Goal: Check status: Check status

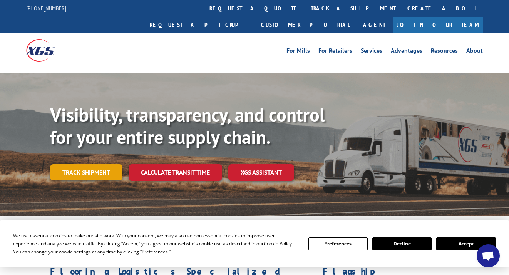
click at [82, 164] on link "Track shipment" at bounding box center [86, 172] width 72 height 16
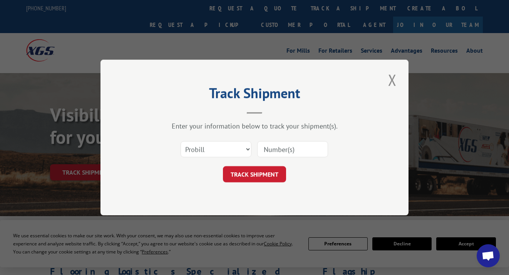
click at [280, 149] on input at bounding box center [292, 149] width 71 height 16
paste input "17257703"
type input "17257703"
click at [232, 147] on select "Select category... Probill BOL PO" at bounding box center [215, 149] width 71 height 16
select select "bol"
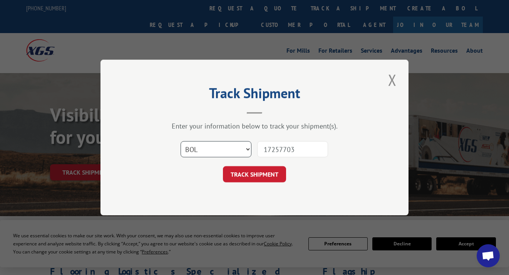
click at [180, 141] on select "Select category... Probill BOL PO" at bounding box center [215, 149] width 71 height 16
click at [257, 178] on button "TRACK SHIPMENT" at bounding box center [254, 174] width 63 height 16
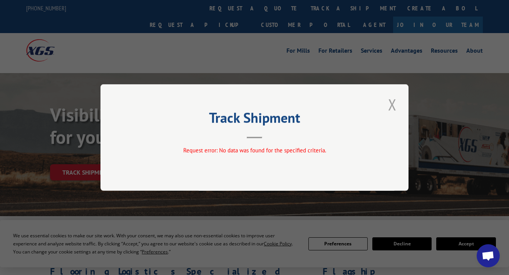
click at [390, 104] on button "Close modal" at bounding box center [391, 104] width 13 height 21
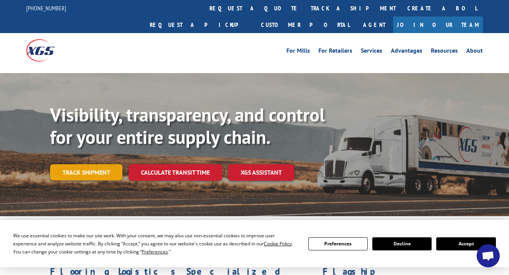
click at [81, 164] on link "Track shipment" at bounding box center [86, 172] width 72 height 16
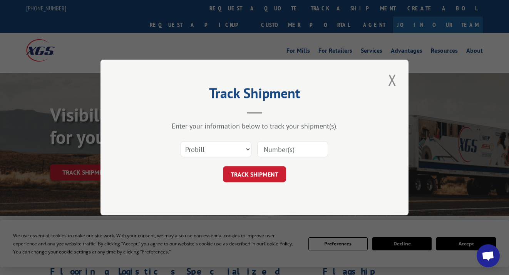
click at [281, 150] on input at bounding box center [292, 149] width 71 height 16
paste input "17257703"
type input "17257703"
click at [267, 180] on button "TRACK SHIPMENT" at bounding box center [254, 174] width 63 height 16
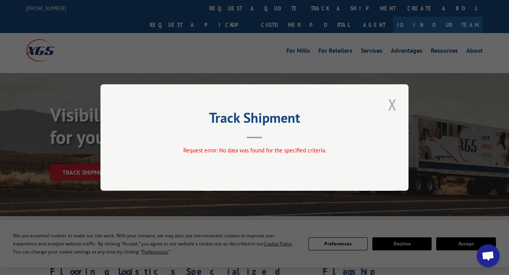
click at [395, 105] on button "Close modal" at bounding box center [391, 104] width 13 height 21
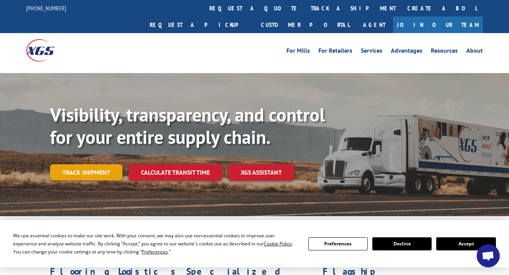
click at [68, 164] on link "Track shipment" at bounding box center [86, 172] width 72 height 16
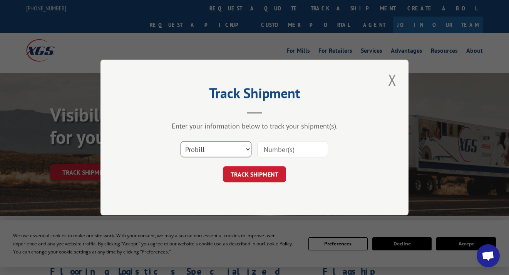
click at [200, 154] on select "Select category... Probill BOL PO" at bounding box center [215, 149] width 71 height 16
select select "po"
click at [180, 141] on select "Select category... Probill BOL PO" at bounding box center [215, 149] width 71 height 16
click at [285, 152] on input at bounding box center [292, 149] width 71 height 16
paste input "17257703"
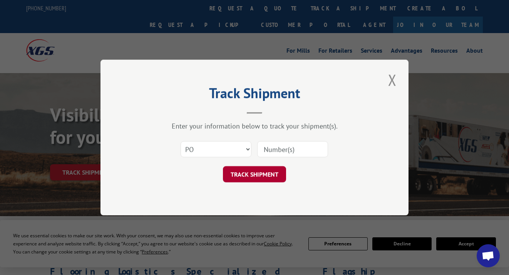
type input "17257703"
click at [267, 172] on button "TRACK SHIPMENT" at bounding box center [254, 174] width 63 height 16
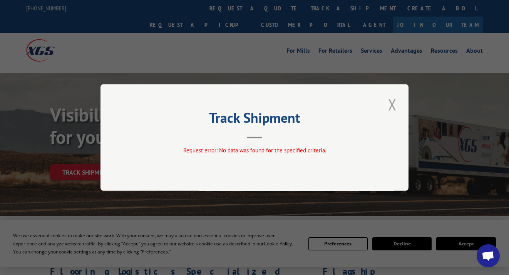
click at [394, 110] on button "Close modal" at bounding box center [391, 104] width 13 height 21
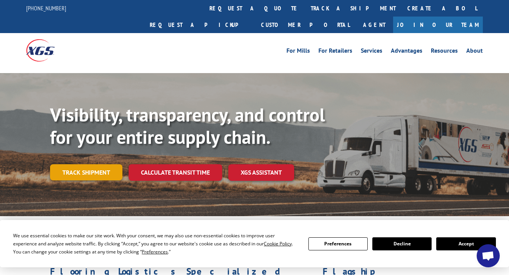
click at [102, 164] on link "Track shipment" at bounding box center [86, 172] width 72 height 16
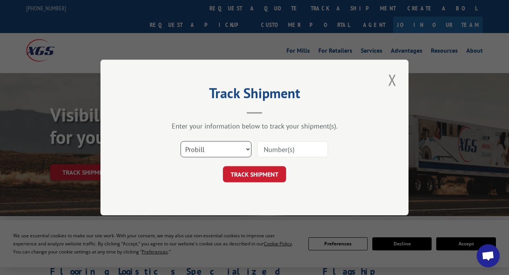
click at [229, 154] on select "Select category... Probill BOL PO" at bounding box center [215, 149] width 71 height 16
select select "bol"
click at [180, 141] on select "Select category... Probill BOL PO" at bounding box center [215, 149] width 71 height 16
click at [287, 154] on input at bounding box center [292, 149] width 71 height 16
paste input "17257703"
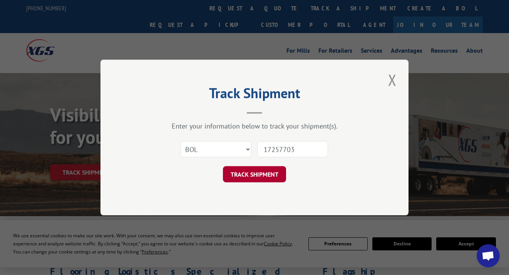
type input "17257703"
click at [271, 175] on button "TRACK SHIPMENT" at bounding box center [254, 174] width 63 height 16
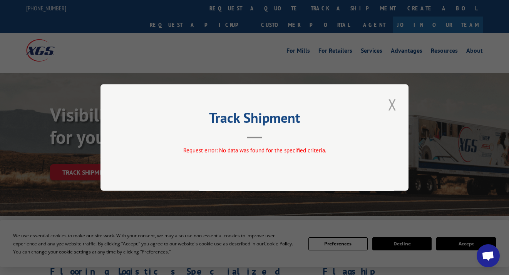
click at [390, 110] on button "Close modal" at bounding box center [391, 104] width 13 height 21
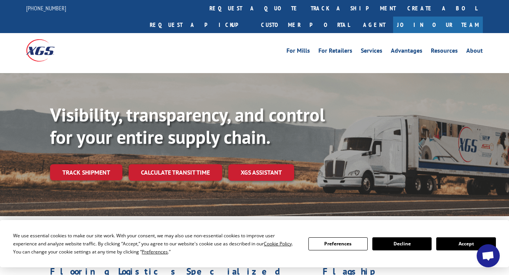
click at [305, 10] on link "track a shipment" at bounding box center [353, 8] width 97 height 17
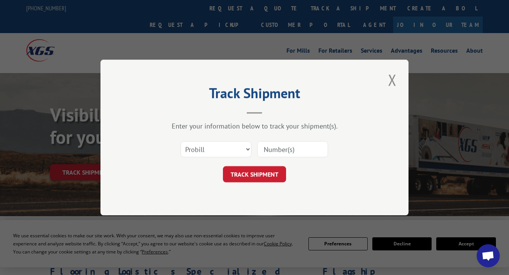
click at [279, 145] on input at bounding box center [292, 149] width 71 height 16
click at [392, 80] on button "Close modal" at bounding box center [391, 79] width 13 height 21
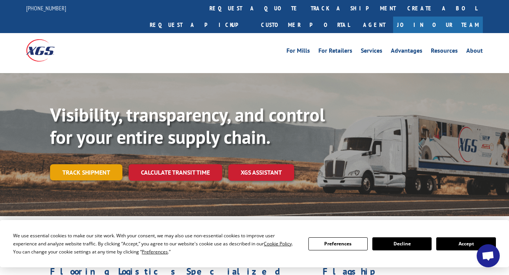
click at [97, 164] on link "Track shipment" at bounding box center [86, 172] width 72 height 16
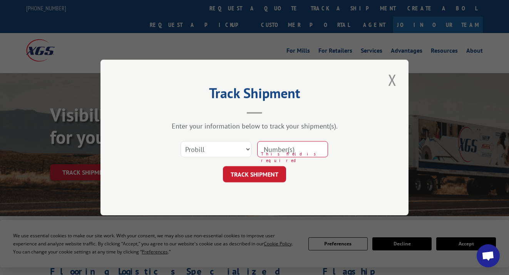
click at [300, 155] on input at bounding box center [292, 149] width 71 height 16
paste input "17257703"
type input "17257703"
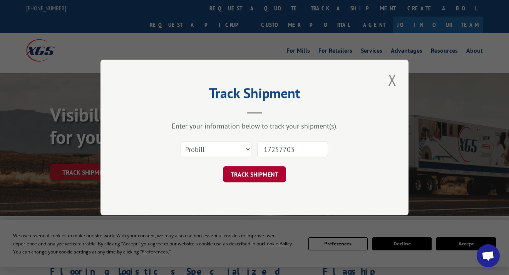
click at [274, 175] on button "TRACK SHIPMENT" at bounding box center [254, 174] width 63 height 16
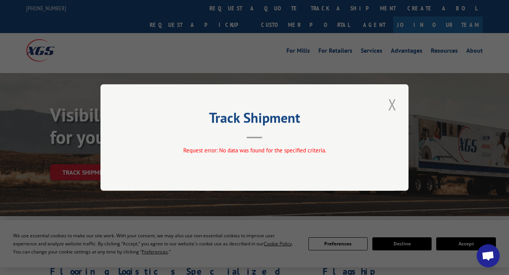
click at [392, 103] on button "Close modal" at bounding box center [391, 104] width 13 height 21
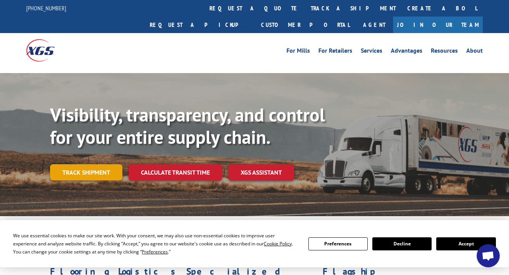
click at [80, 164] on link "Track shipment" at bounding box center [86, 172] width 72 height 16
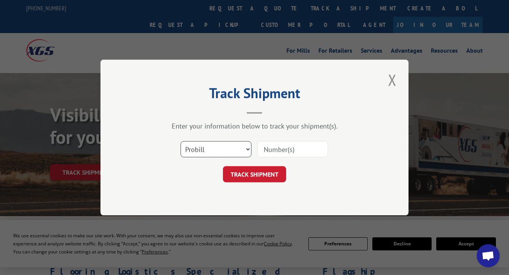
click at [235, 149] on select "Select category... Probill BOL PO" at bounding box center [215, 149] width 71 height 16
select select "bol"
click at [180, 141] on select "Select category... Probill BOL PO" at bounding box center [215, 149] width 71 height 16
click at [275, 146] on input at bounding box center [292, 149] width 71 height 16
click at [387, 82] on button "Close modal" at bounding box center [391, 79] width 13 height 21
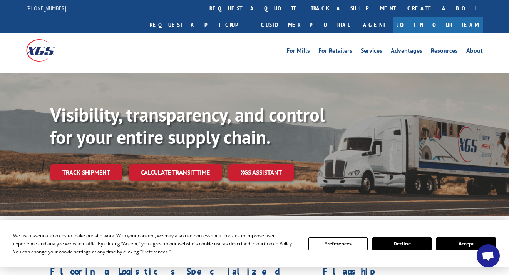
click at [341, 47] on div "For Mills For Retailers Services Advantages Resources About For Mills For Retai…" at bounding box center [254, 50] width 456 height 34
click at [195, 43] on div "For Mills For Retailers Services Advantages Resources About For Mills For Retai…" at bounding box center [254, 50] width 456 height 34
